Goal: Check status: Check status

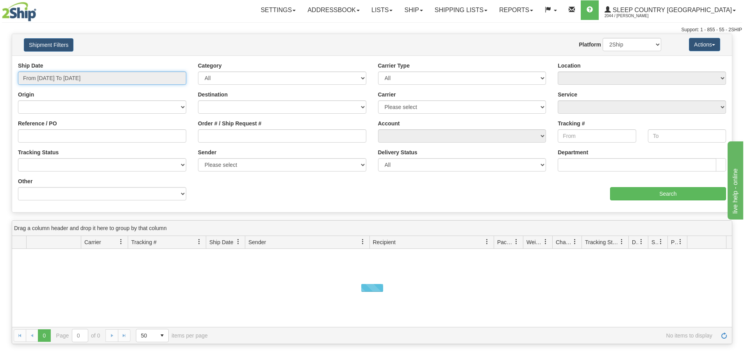
click at [78, 80] on input "From [DATE] To [DATE]" at bounding box center [102, 77] width 168 height 13
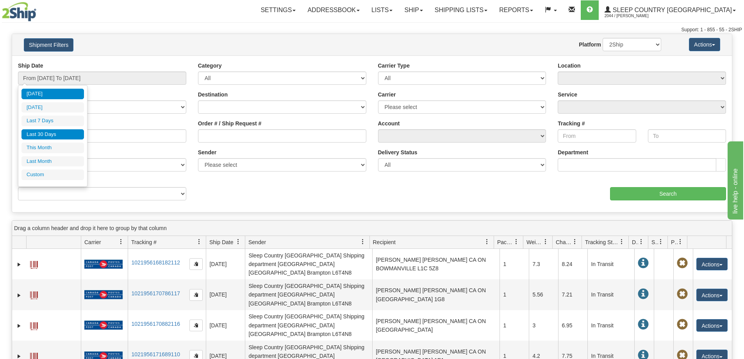
click at [71, 134] on li "Last 30 Days" at bounding box center [52, 134] width 62 height 11
type input "From [DATE] To [DATE]"
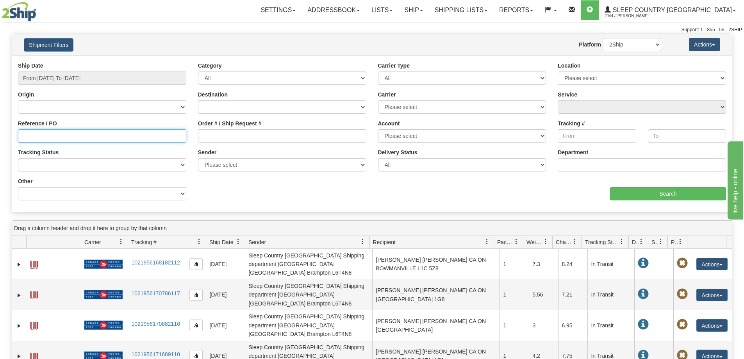
click at [33, 141] on input "Reference / PO" at bounding box center [102, 135] width 168 height 13
paste input "9002I041584"
type input "9002I041584"
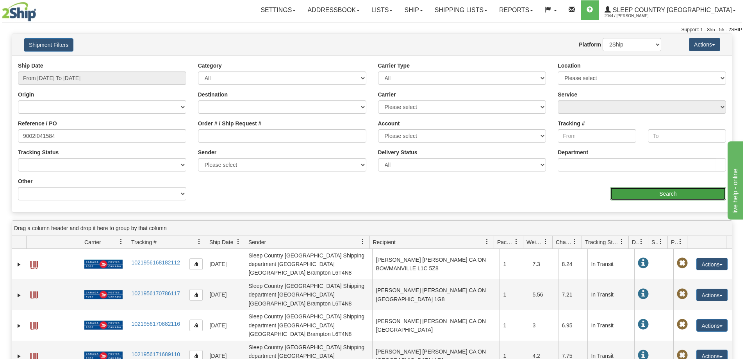
click at [674, 193] on input "Search" at bounding box center [668, 193] width 116 height 13
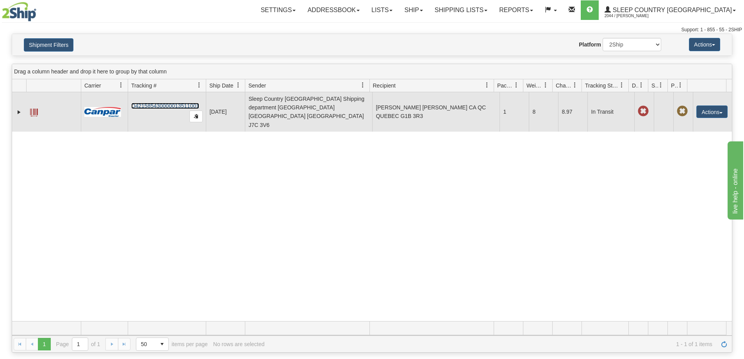
click at [154, 103] on link "D421585430000013511001" at bounding box center [165, 106] width 68 height 6
